Goal: Information Seeking & Learning: Check status

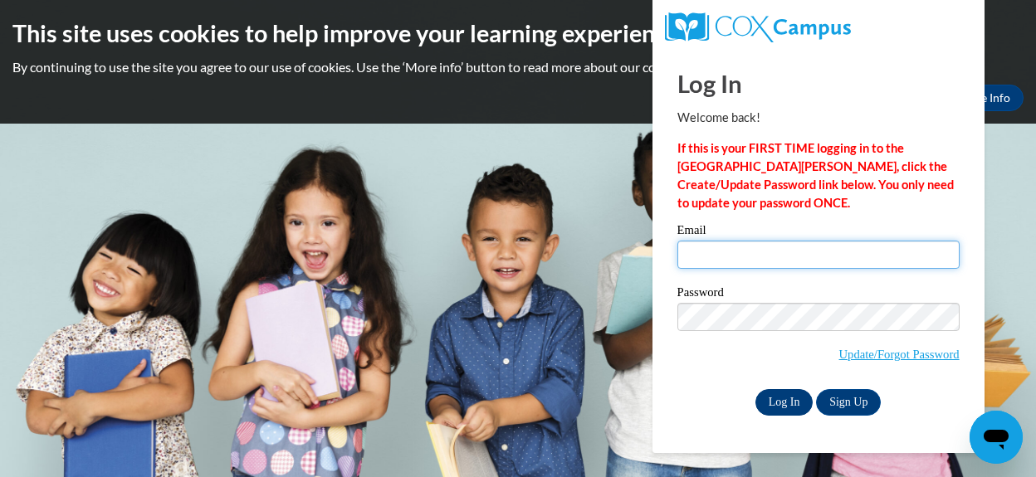
type input "corasenadavis@yahoo.com"
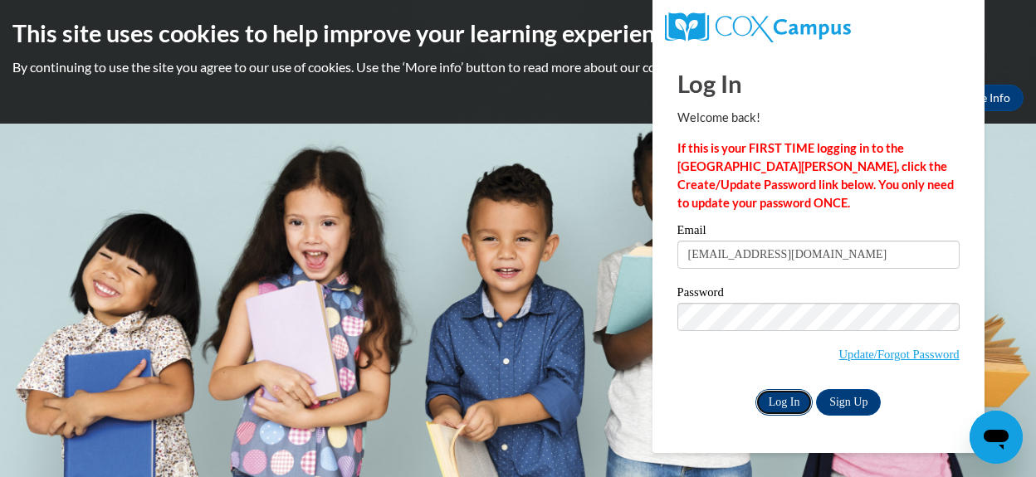
click at [789, 409] on input "Log In" at bounding box center [784, 402] width 58 height 27
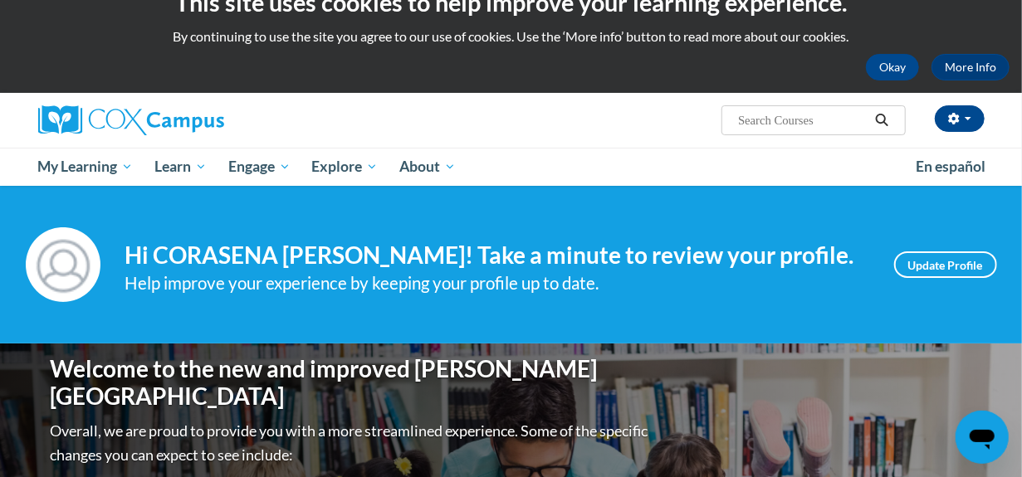
scroll to position [33, 0]
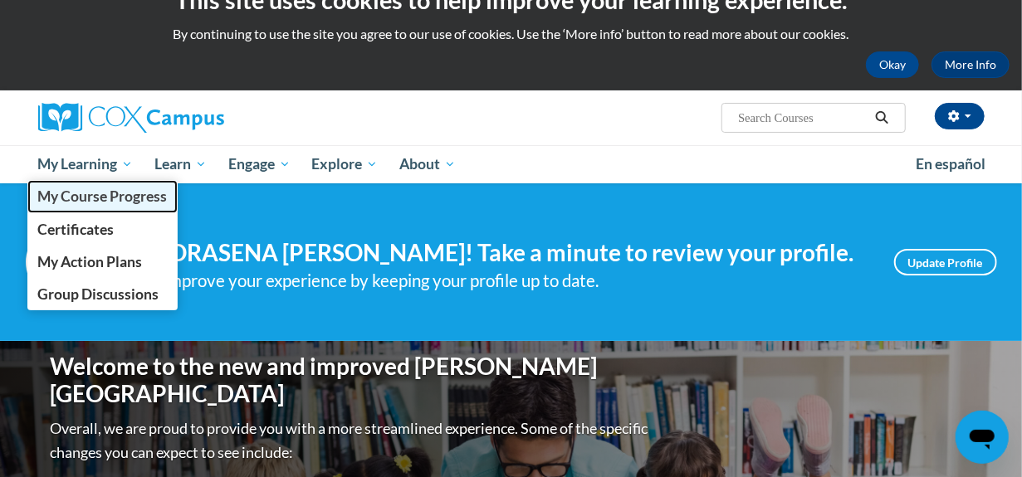
click at [92, 194] on span "My Course Progress" at bounding box center [102, 196] width 130 height 17
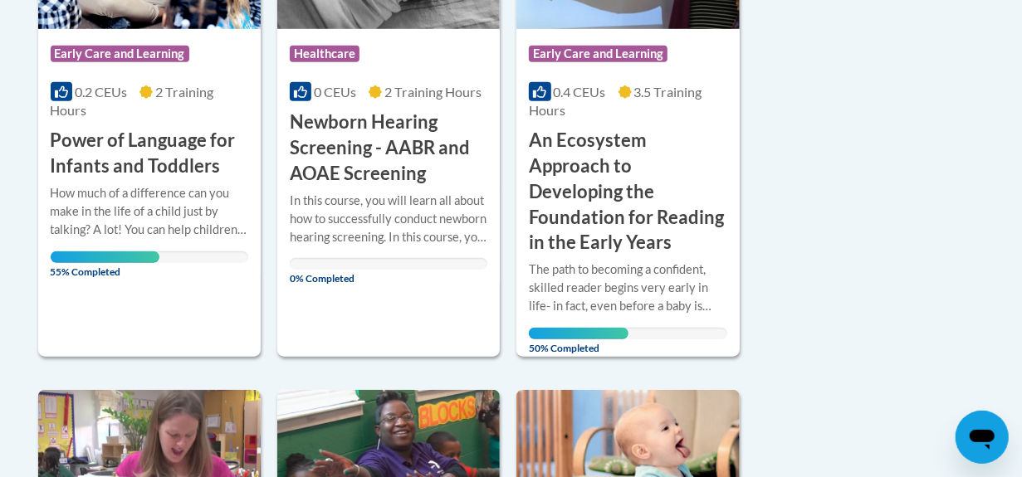
scroll to position [565, 0]
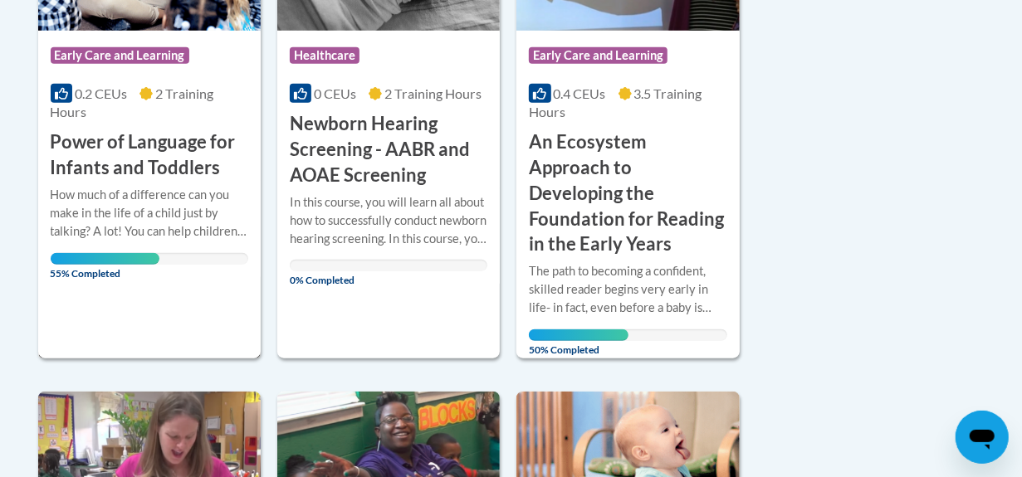
click at [121, 199] on div "How much of a difference can you make in the life of a child just by talking? A…" at bounding box center [150, 213] width 198 height 55
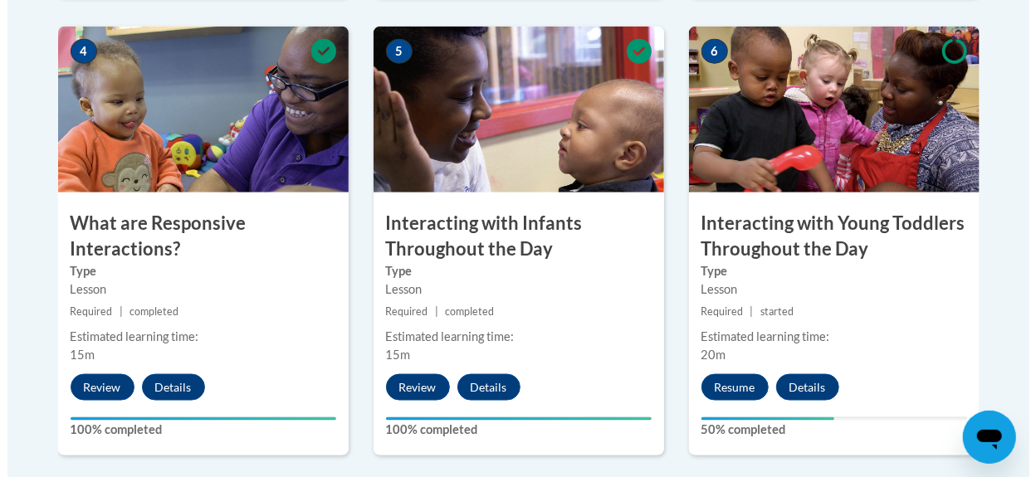
scroll to position [1029, 0]
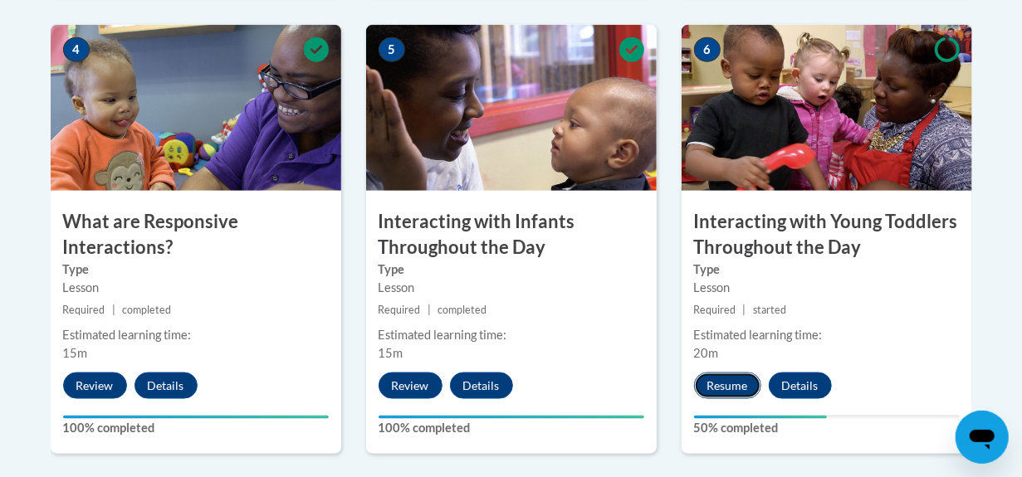
click at [733, 382] on button "Resume" at bounding box center [727, 386] width 67 height 27
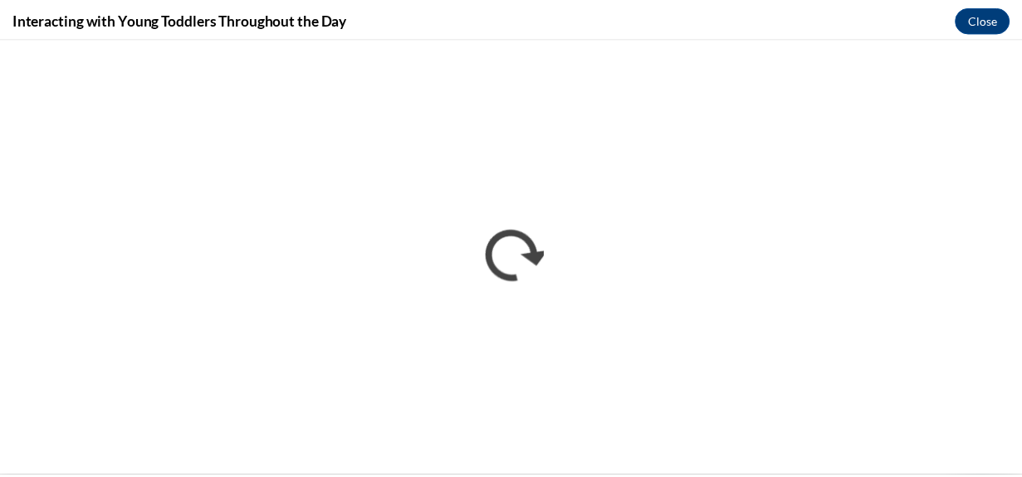
scroll to position [0, 0]
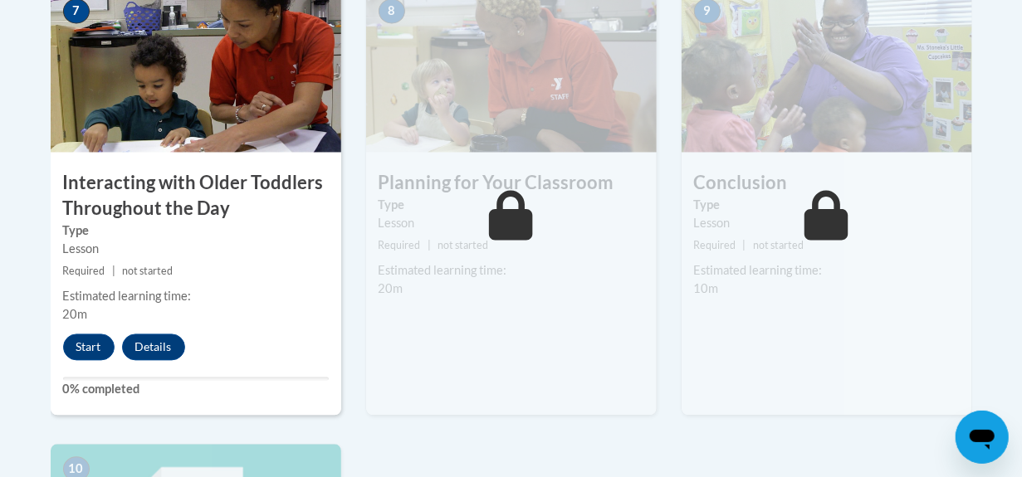
scroll to position [1528, 0]
